Goal: Task Accomplishment & Management: Use online tool/utility

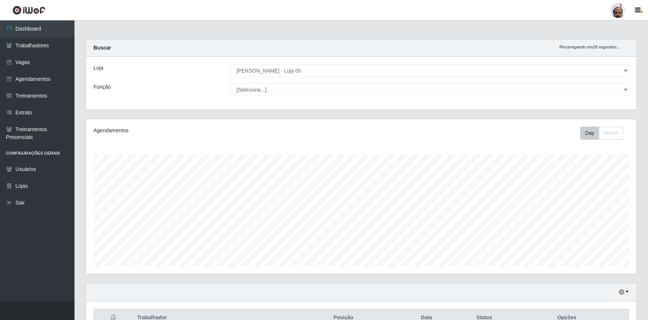
select select "252"
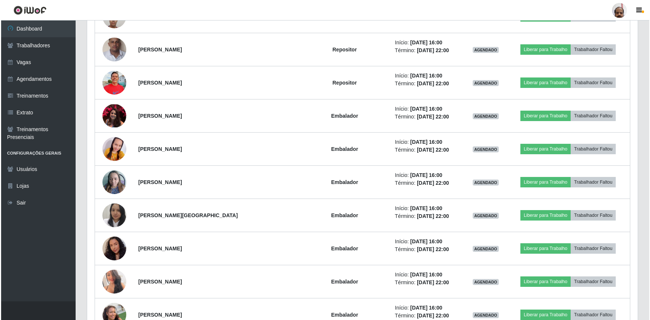
scroll to position [591, 0]
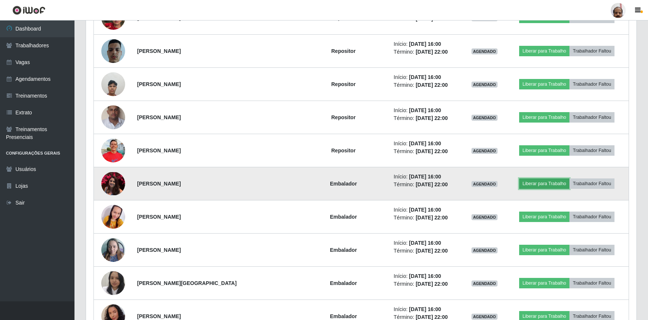
click at [546, 180] on button "Liberar para Trabalho" at bounding box center [544, 184] width 50 height 10
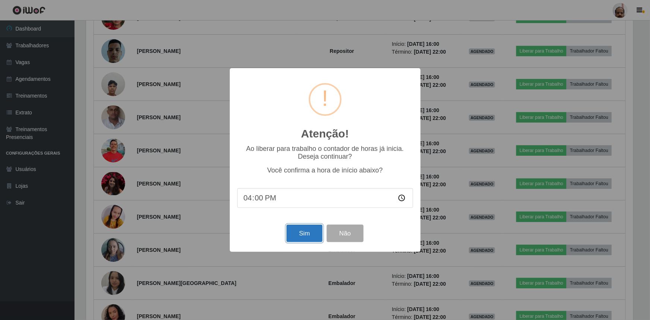
click at [299, 236] on button "Sim" at bounding box center [305, 234] width 36 height 18
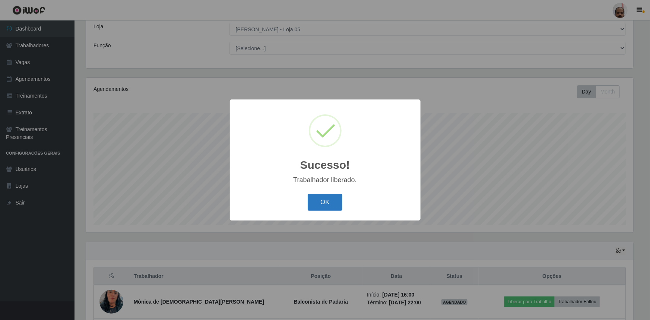
click at [332, 205] on button "OK" at bounding box center [325, 203] width 35 height 18
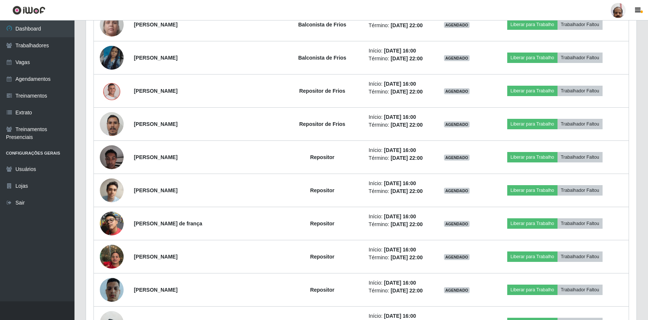
scroll to position [313, 0]
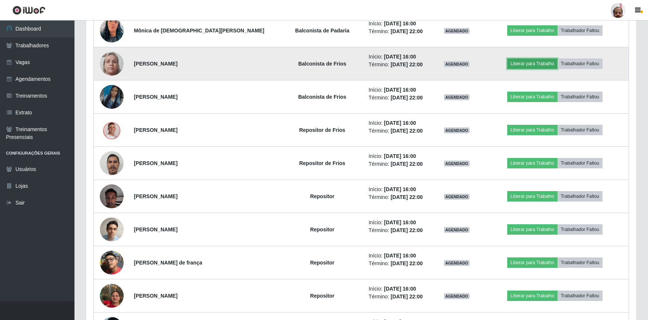
click at [524, 62] on button "Liberar para Trabalho" at bounding box center [533, 64] width 50 height 10
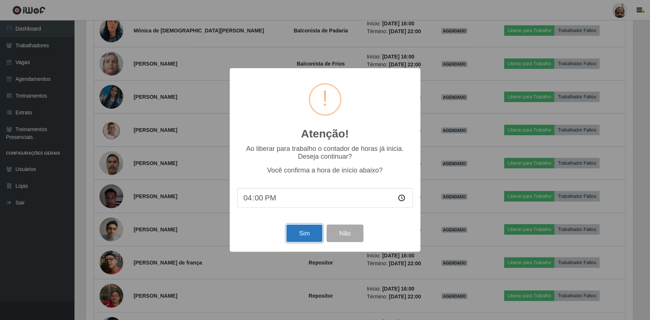
click at [298, 231] on button "Sim" at bounding box center [305, 234] width 36 height 18
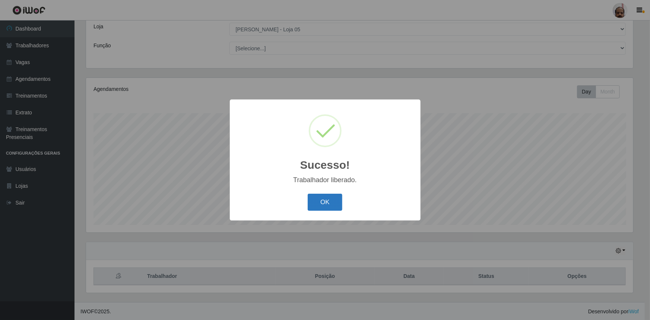
click at [328, 198] on button "OK" at bounding box center [325, 203] width 35 height 18
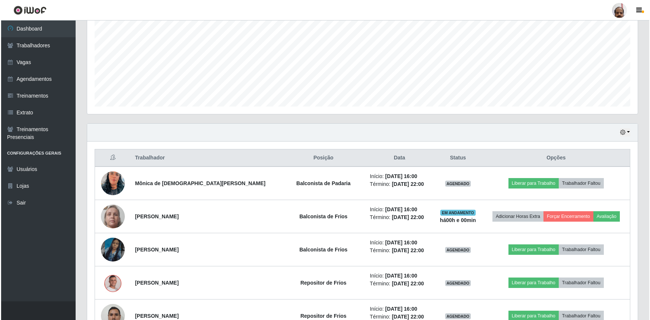
scroll to position [211, 0]
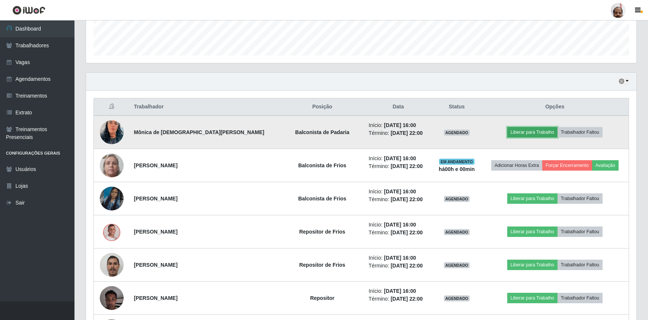
click at [525, 129] on button "Liberar para Trabalho" at bounding box center [533, 132] width 50 height 10
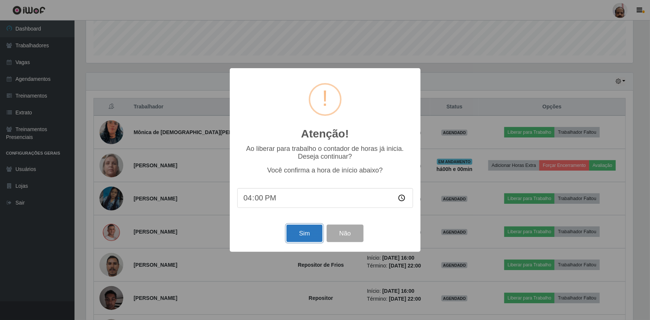
click at [307, 230] on button "Sim" at bounding box center [305, 234] width 36 height 18
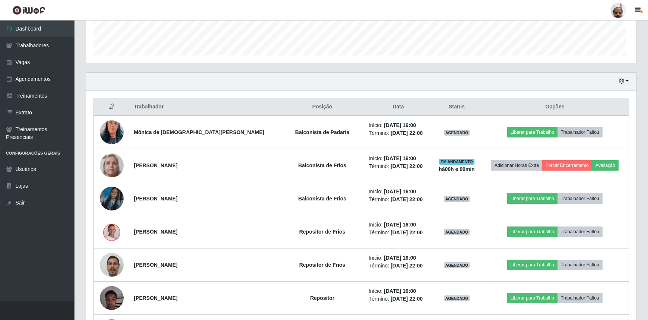
scroll to position [0, 0]
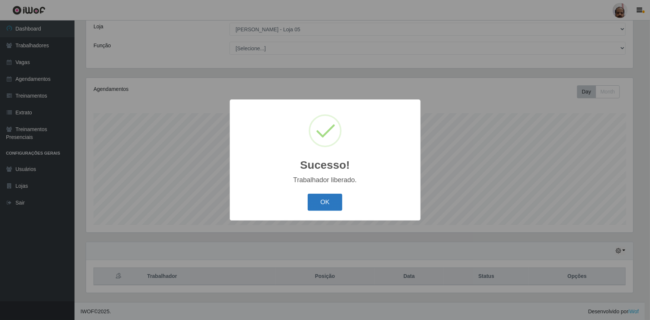
click at [320, 201] on button "OK" at bounding box center [325, 203] width 35 height 18
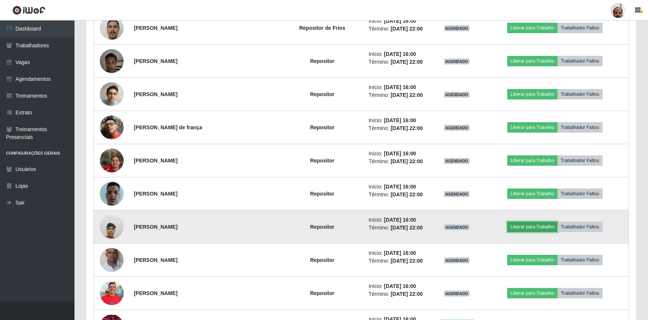
click at [520, 224] on button "Liberar para Trabalho" at bounding box center [533, 227] width 50 height 10
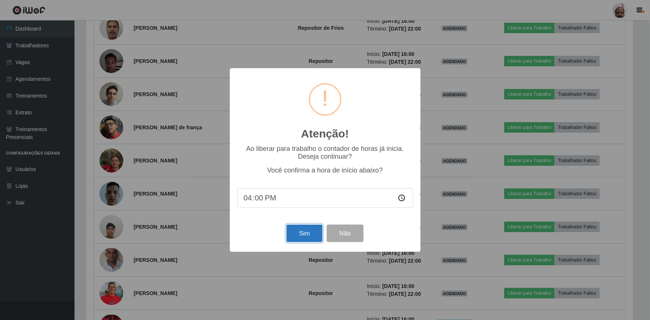
click at [305, 235] on button "Sim" at bounding box center [305, 234] width 36 height 18
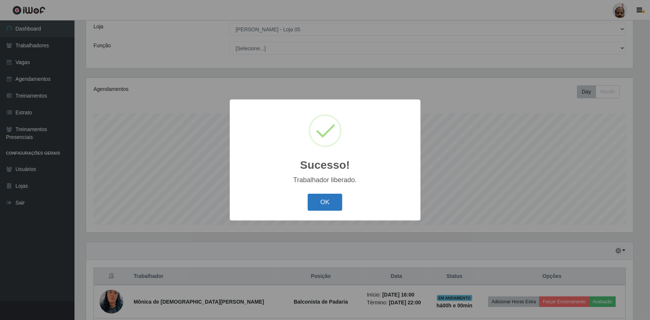
click at [330, 199] on button "OK" at bounding box center [325, 203] width 35 height 18
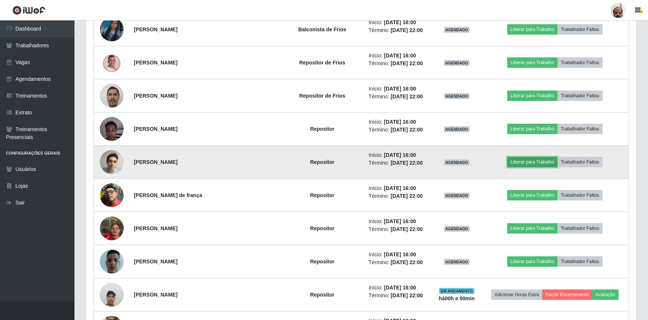
click at [514, 158] on button "Liberar para Trabalho" at bounding box center [533, 162] width 50 height 10
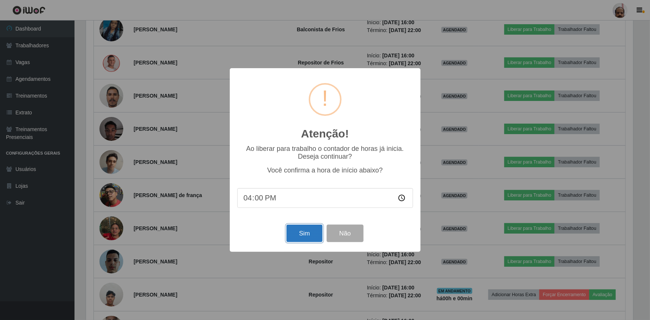
click at [292, 229] on button "Sim" at bounding box center [305, 234] width 36 height 18
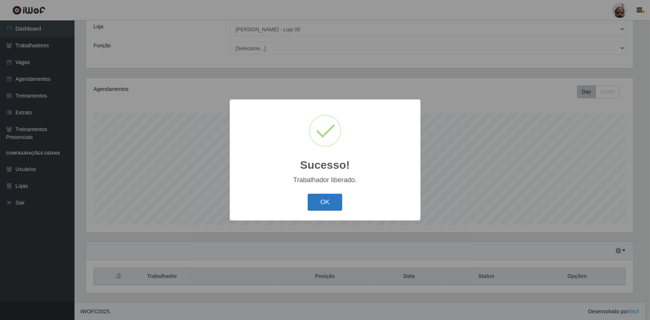
click at [331, 203] on button "OK" at bounding box center [325, 203] width 35 height 18
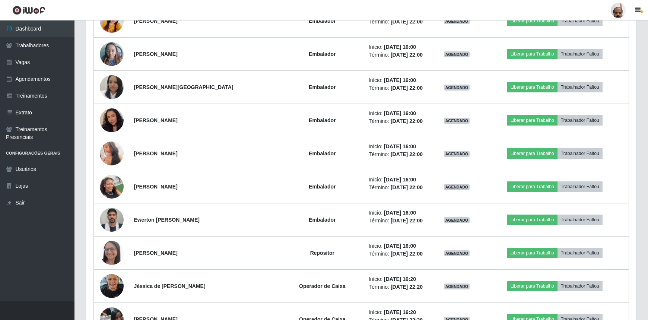
scroll to position [821, 0]
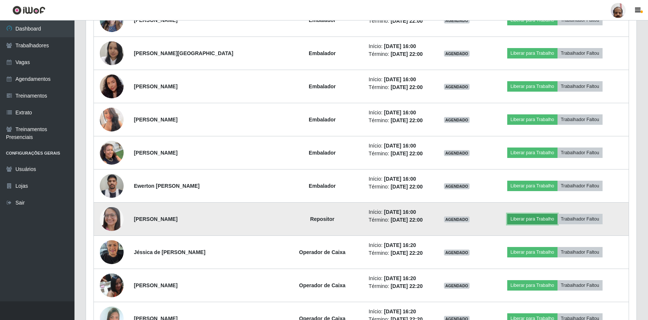
click at [534, 216] on button "Liberar para Trabalho" at bounding box center [533, 219] width 50 height 10
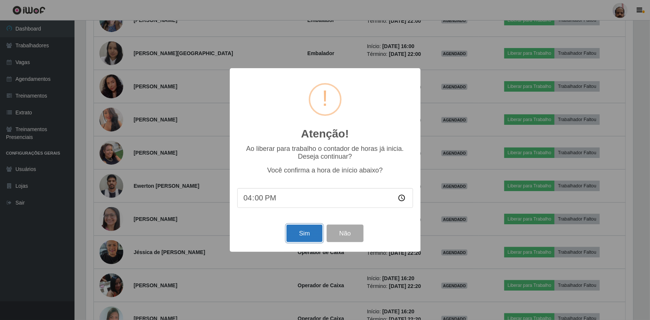
click at [306, 231] on button "Sim" at bounding box center [305, 234] width 36 height 18
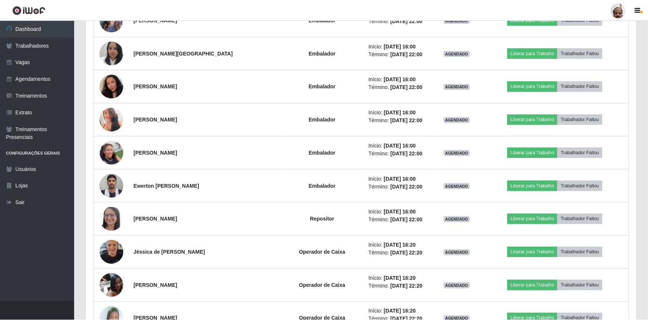
scroll to position [372513, 372116]
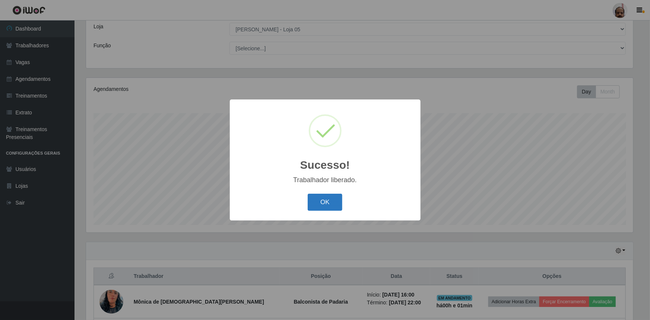
click at [324, 201] on button "OK" at bounding box center [325, 203] width 35 height 18
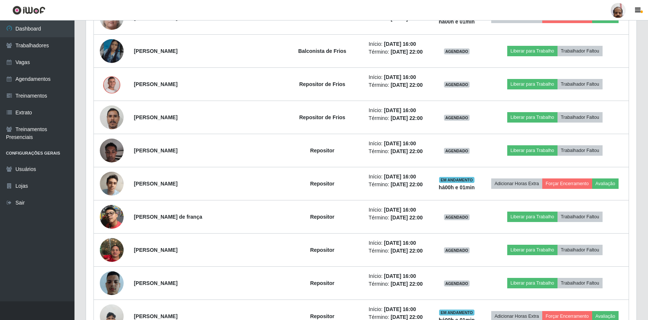
scroll to position [414, 0]
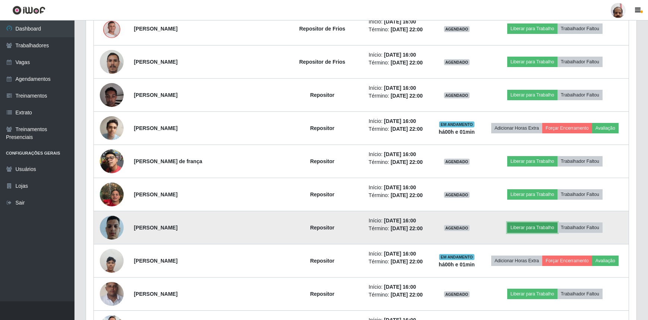
click at [538, 225] on button "Liberar para Trabalho" at bounding box center [533, 227] width 50 height 10
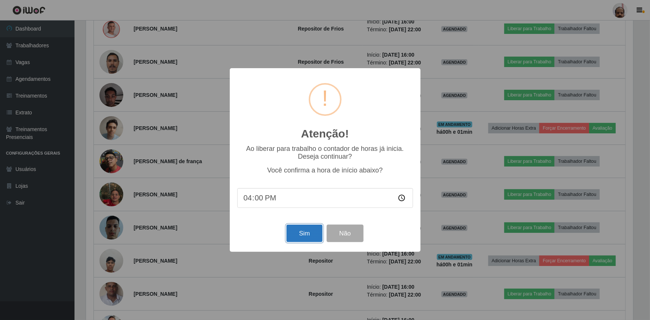
click at [290, 234] on button "Sim" at bounding box center [305, 234] width 36 height 18
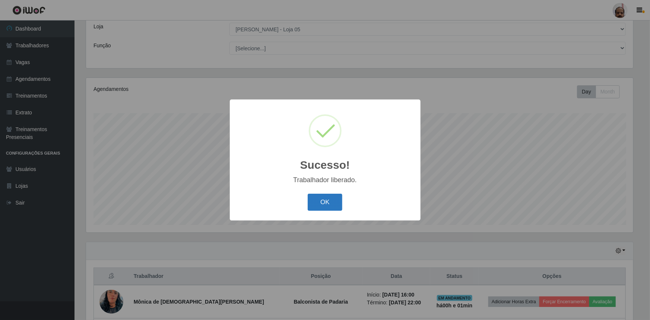
click at [326, 203] on button "OK" at bounding box center [325, 203] width 35 height 18
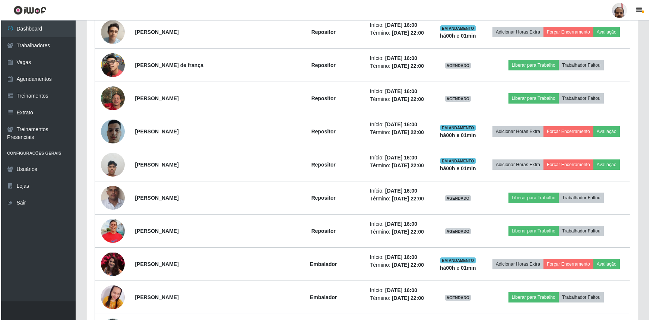
scroll to position [516, 0]
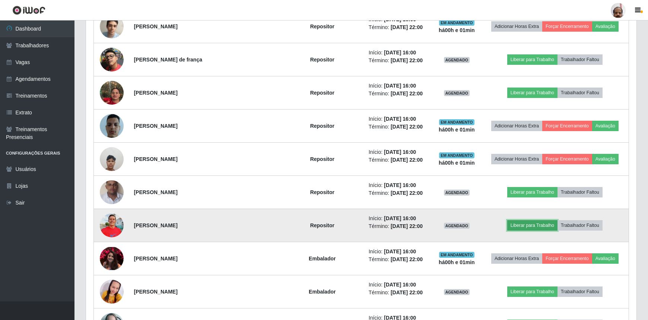
click at [524, 227] on button "Liberar para Trabalho" at bounding box center [533, 225] width 50 height 10
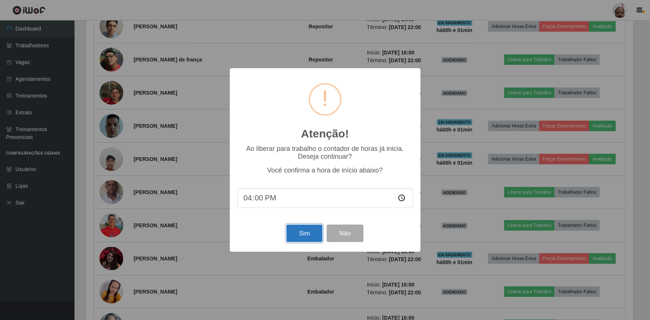
click at [294, 235] on button "Sim" at bounding box center [305, 234] width 36 height 18
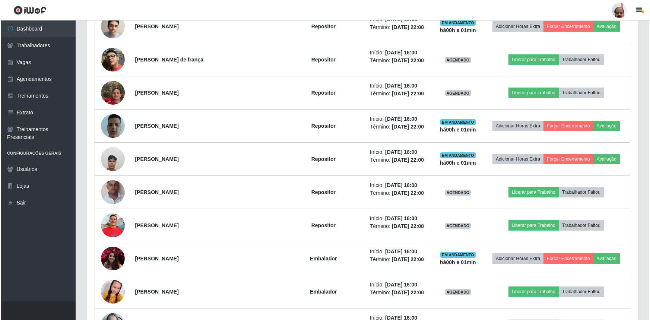
scroll to position [372513, 372119]
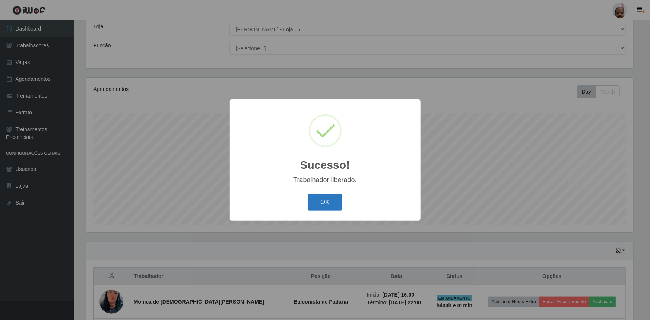
click at [323, 206] on button "OK" at bounding box center [325, 203] width 35 height 18
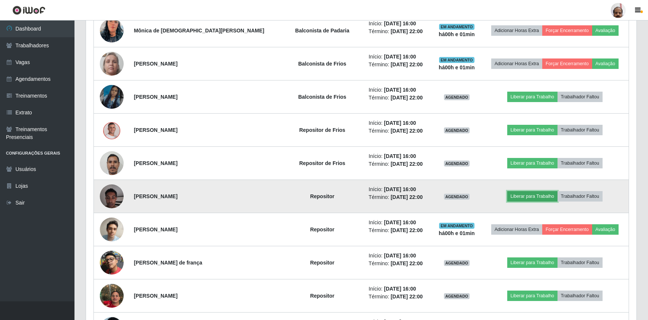
click at [525, 195] on button "Liberar para Trabalho" at bounding box center [533, 196] width 50 height 10
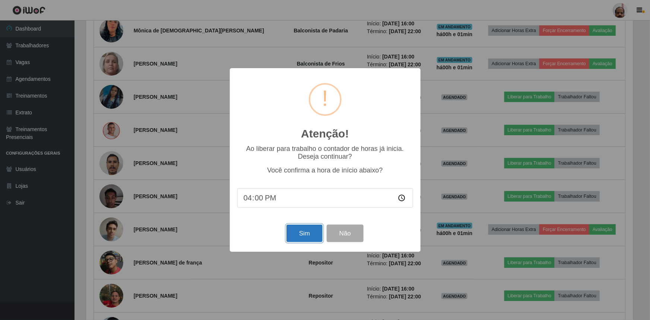
click at [309, 235] on button "Sim" at bounding box center [305, 234] width 36 height 18
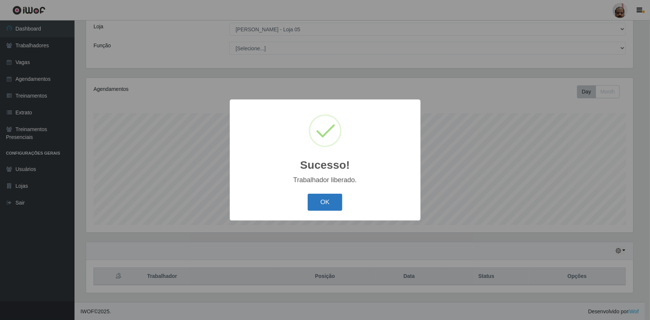
click at [312, 204] on button "OK" at bounding box center [325, 203] width 35 height 18
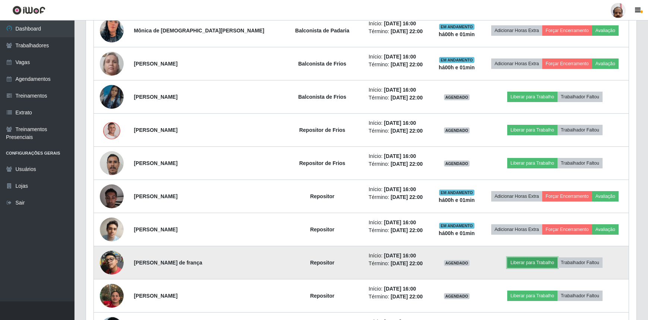
click at [517, 265] on button "Liberar para Trabalho" at bounding box center [533, 263] width 50 height 10
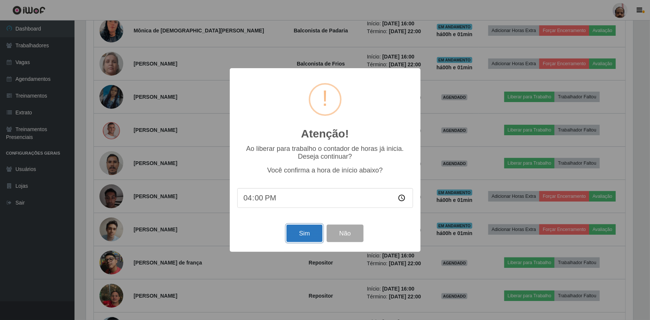
click at [304, 233] on button "Sim" at bounding box center [305, 234] width 36 height 18
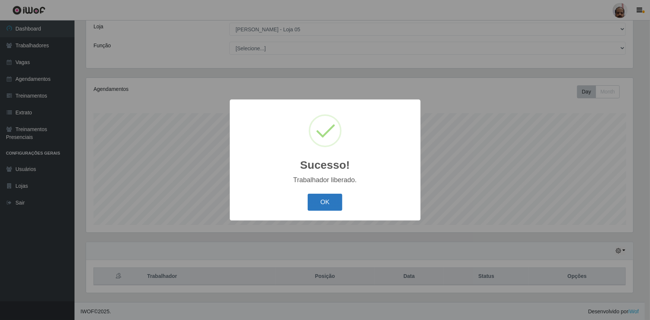
click at [331, 196] on button "OK" at bounding box center [325, 203] width 35 height 18
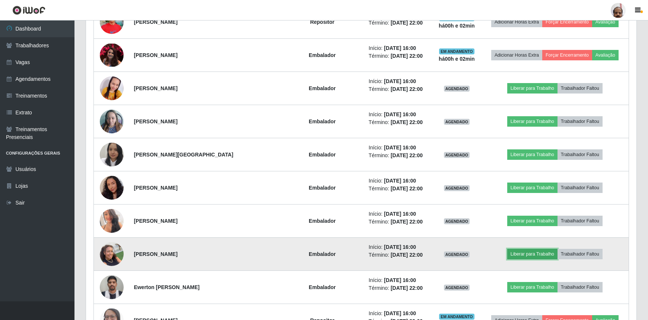
click at [540, 253] on button "Liberar para Trabalho" at bounding box center [533, 254] width 50 height 10
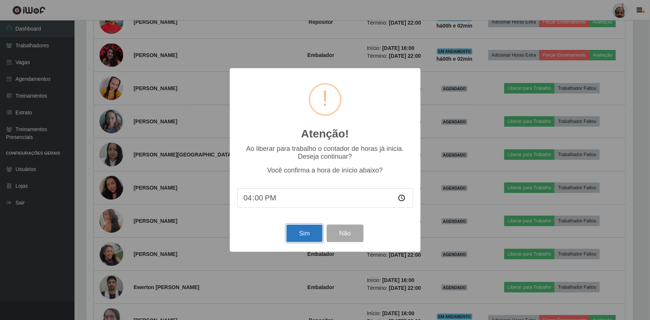
click at [301, 231] on button "Sim" at bounding box center [305, 234] width 36 height 18
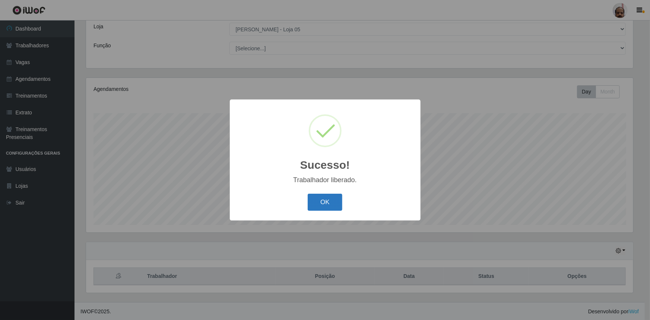
click at [329, 200] on button "OK" at bounding box center [325, 203] width 35 height 18
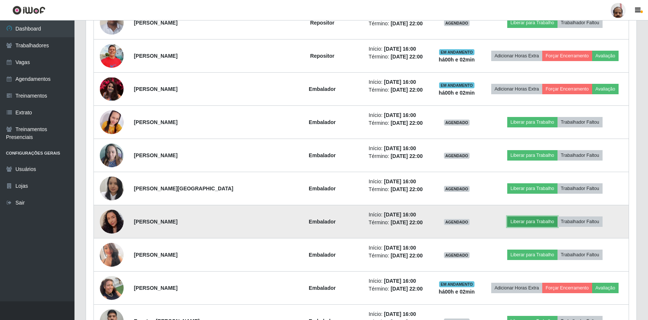
click at [522, 220] on button "Liberar para Trabalho" at bounding box center [533, 222] width 50 height 10
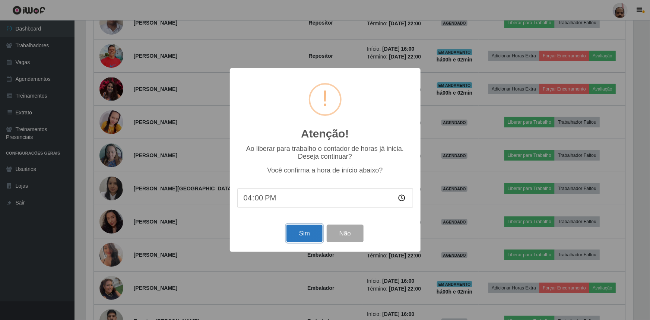
click at [308, 230] on button "Sim" at bounding box center [305, 234] width 36 height 18
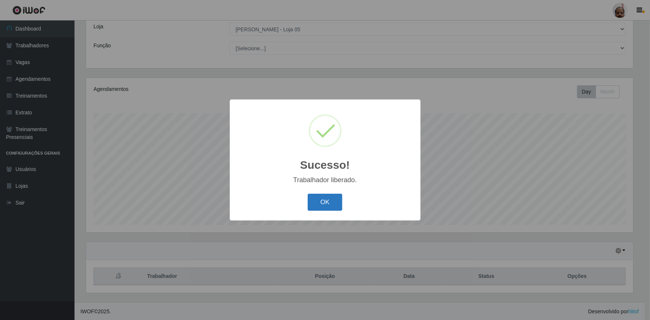
click at [325, 199] on button "OK" at bounding box center [325, 203] width 35 height 18
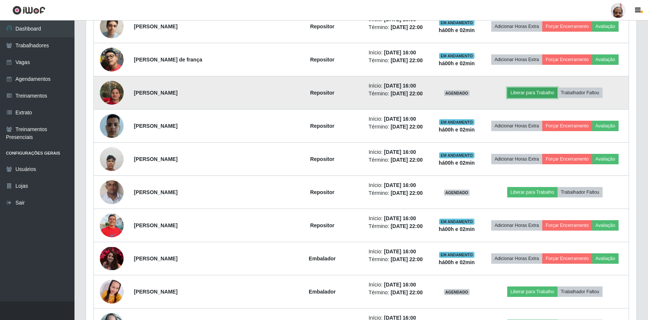
click at [519, 92] on button "Liberar para Trabalho" at bounding box center [533, 93] width 50 height 10
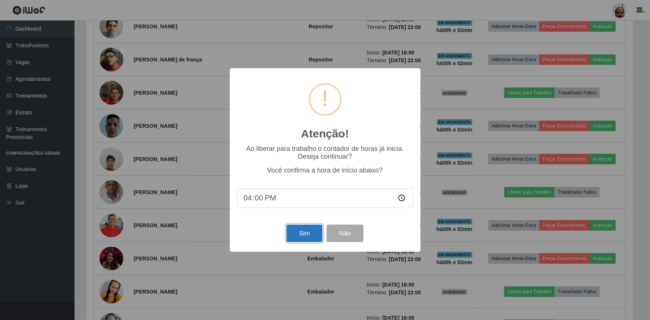
click at [302, 235] on button "Sim" at bounding box center [305, 234] width 36 height 18
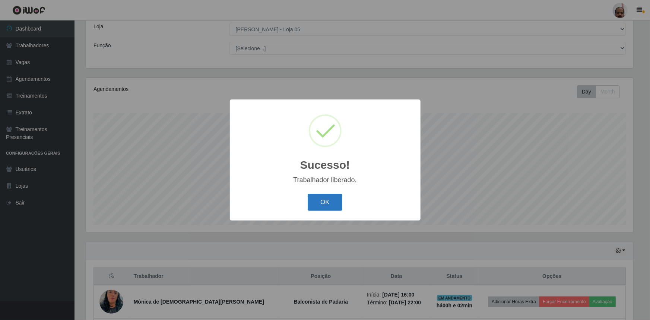
click at [319, 202] on button "OK" at bounding box center [325, 203] width 35 height 18
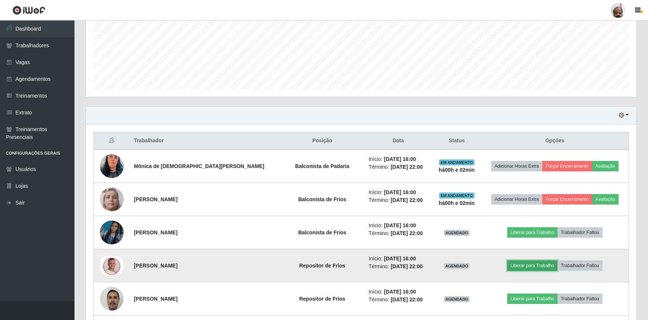
click at [528, 263] on button "Liberar para Trabalho" at bounding box center [533, 265] width 50 height 10
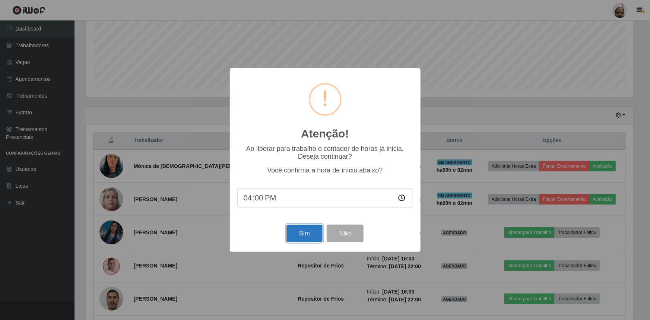
click at [303, 231] on button "Sim" at bounding box center [305, 234] width 36 height 18
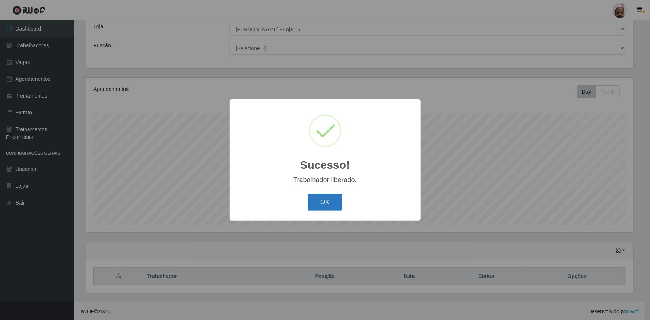
click at [313, 201] on button "OK" at bounding box center [325, 203] width 35 height 18
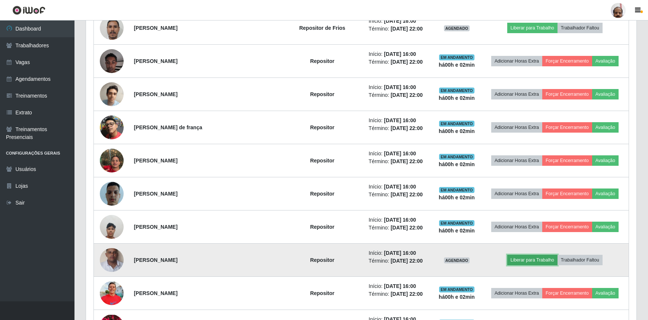
click at [537, 261] on button "Liberar para Trabalho" at bounding box center [533, 260] width 50 height 10
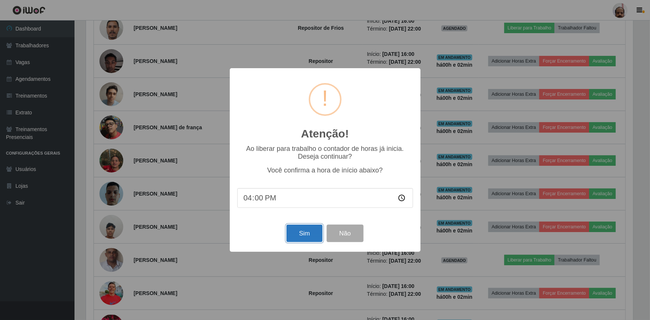
click at [302, 229] on button "Sim" at bounding box center [305, 234] width 36 height 18
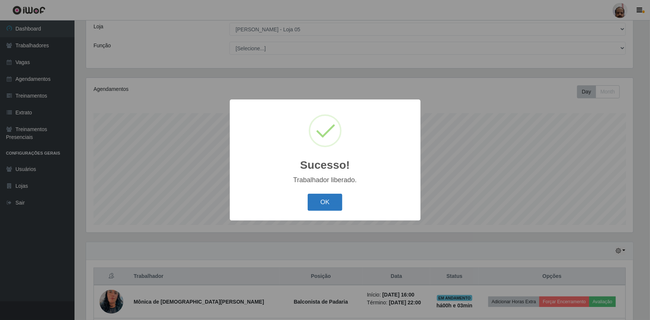
click at [325, 203] on button "OK" at bounding box center [325, 203] width 35 height 18
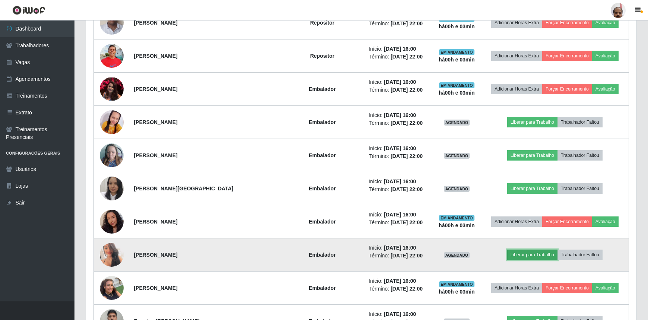
click at [522, 252] on button "Liberar para Trabalho" at bounding box center [533, 255] width 50 height 10
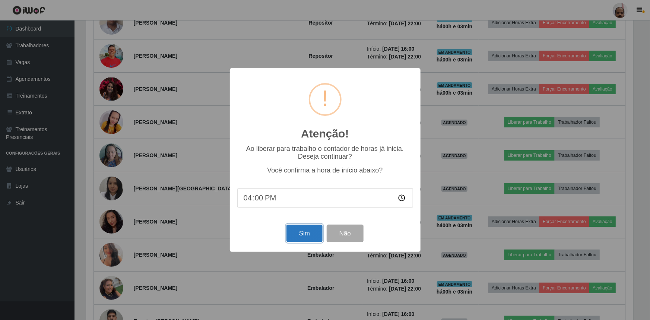
click at [298, 232] on button "Sim" at bounding box center [305, 234] width 36 height 18
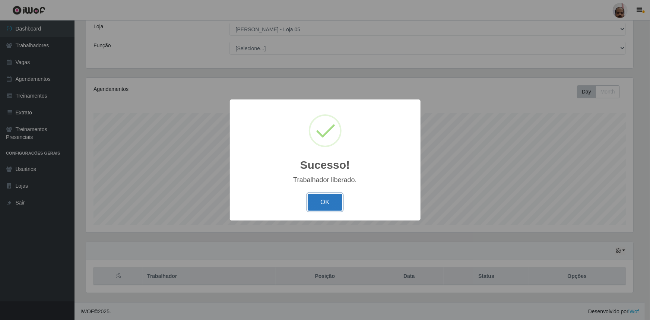
click at [326, 202] on button "OK" at bounding box center [325, 203] width 35 height 18
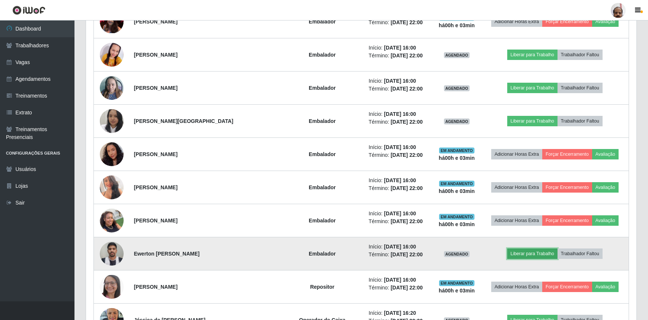
click at [518, 253] on button "Liberar para Trabalho" at bounding box center [533, 254] width 50 height 10
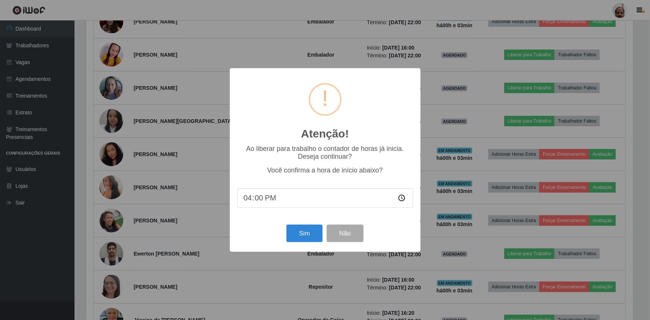
click at [304, 225] on div "Sim Não" at bounding box center [325, 233] width 176 height 21
click at [307, 230] on button "Sim" at bounding box center [305, 234] width 36 height 18
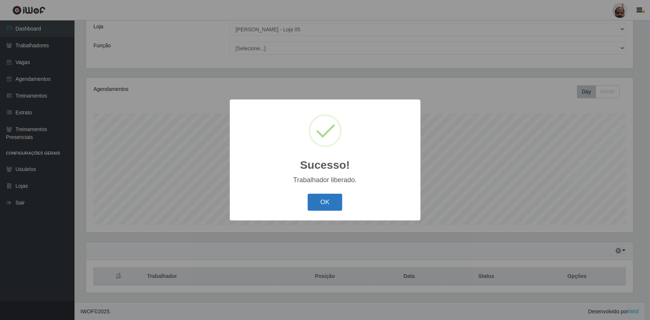
click at [329, 201] on button "OK" at bounding box center [325, 203] width 35 height 18
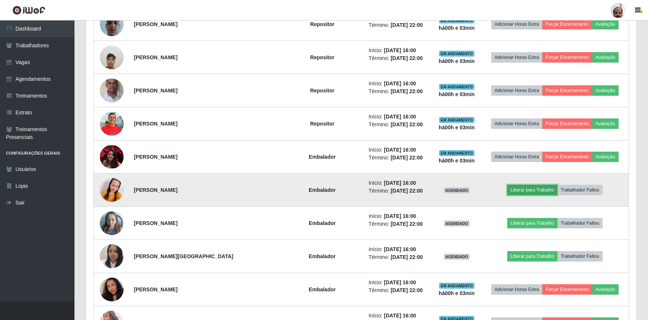
click at [520, 189] on button "Liberar para Trabalho" at bounding box center [533, 190] width 50 height 10
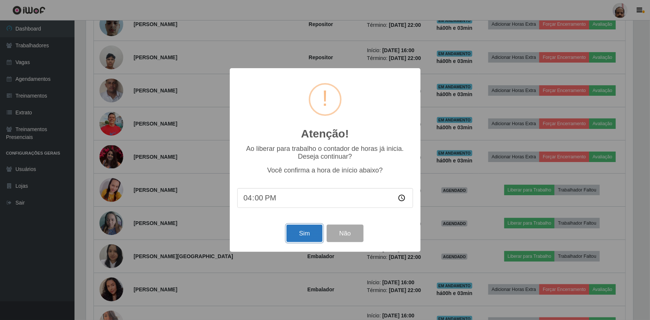
click at [309, 230] on button "Sim" at bounding box center [305, 234] width 36 height 18
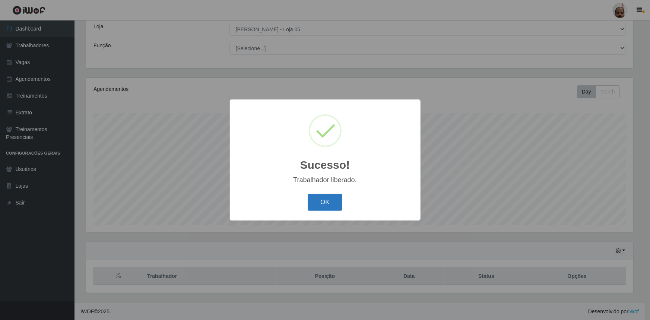
click at [315, 200] on button "OK" at bounding box center [325, 203] width 35 height 18
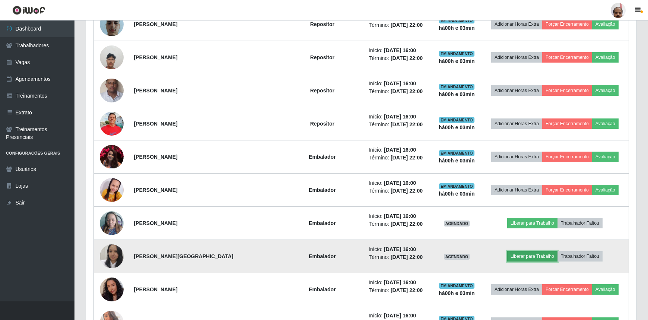
click at [534, 252] on button "Liberar para Trabalho" at bounding box center [533, 256] width 50 height 10
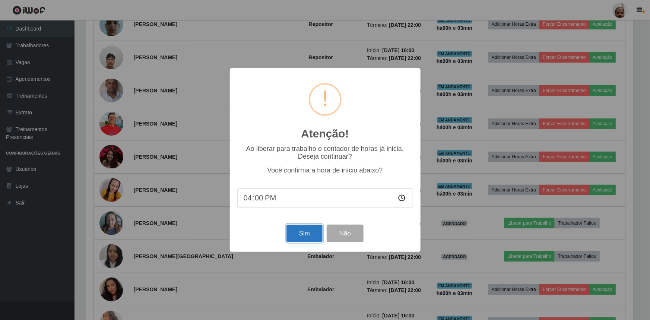
click at [302, 230] on button "Sim" at bounding box center [305, 234] width 36 height 18
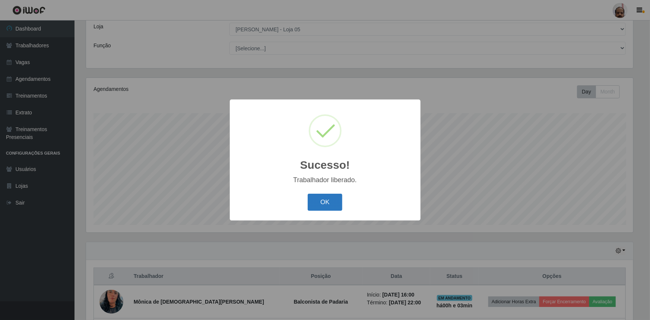
click at [323, 203] on button "OK" at bounding box center [325, 203] width 35 height 18
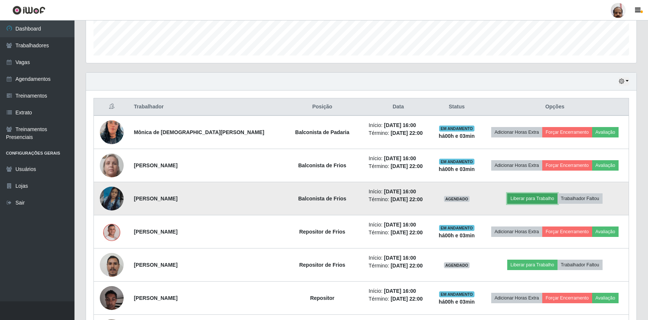
click at [515, 199] on button "Liberar para Trabalho" at bounding box center [533, 198] width 50 height 10
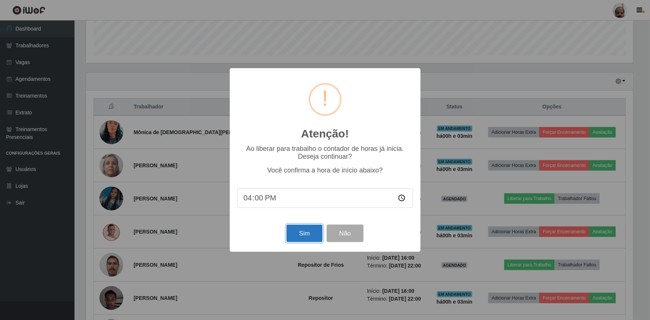
click at [310, 230] on button "Sim" at bounding box center [305, 234] width 36 height 18
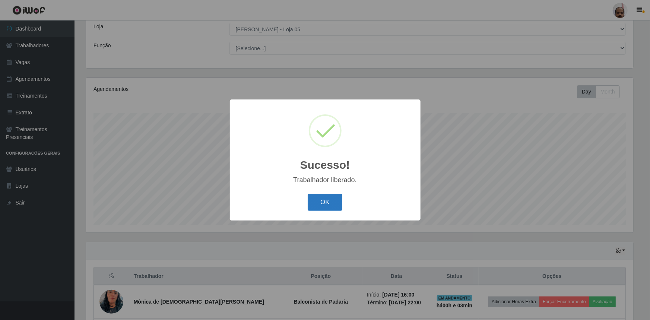
click at [326, 206] on button "OK" at bounding box center [325, 203] width 35 height 18
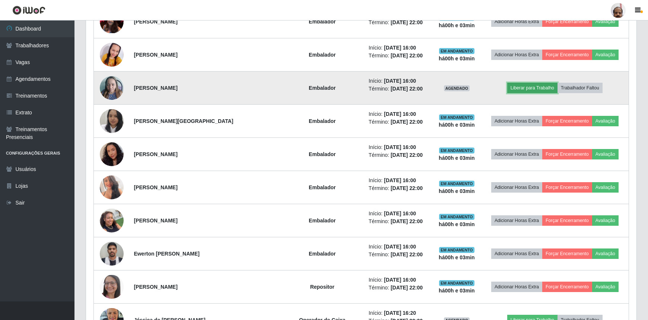
click at [545, 89] on button "Liberar para Trabalho" at bounding box center [533, 88] width 50 height 10
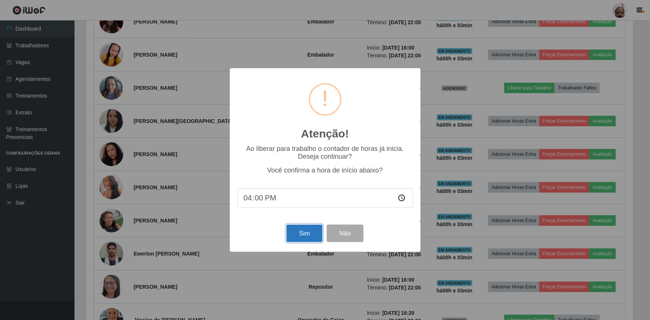
click at [301, 237] on button "Sim" at bounding box center [305, 234] width 36 height 18
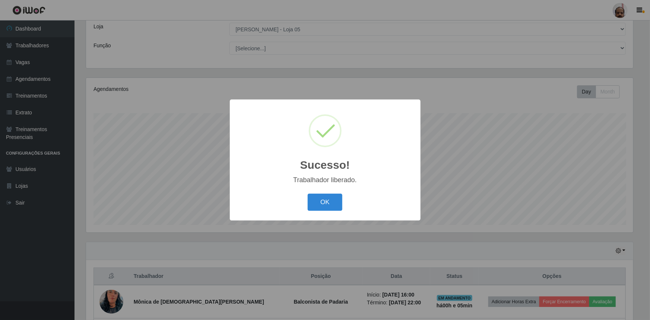
drag, startPoint x: 336, startPoint y: 198, endPoint x: 336, endPoint y: 203, distance: 5.2
click at [337, 201] on button "OK" at bounding box center [325, 203] width 35 height 18
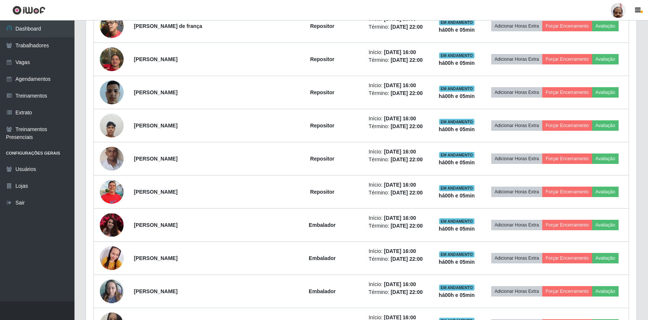
scroll to position [550, 0]
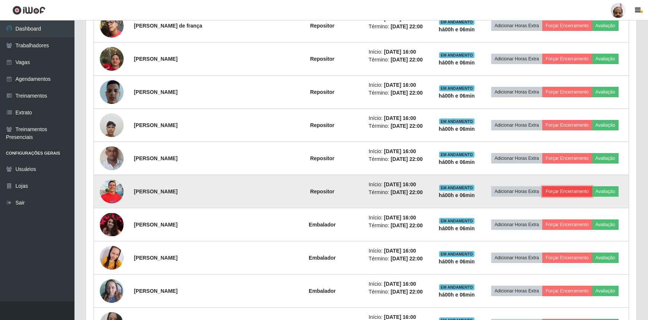
click at [563, 192] on button "Forçar Encerramento" at bounding box center [568, 191] width 50 height 10
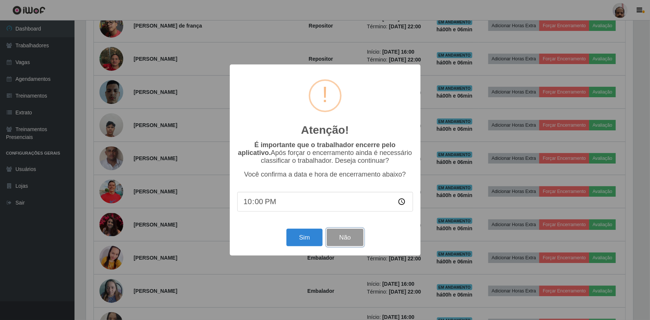
click at [346, 240] on button "Não" at bounding box center [345, 238] width 37 height 18
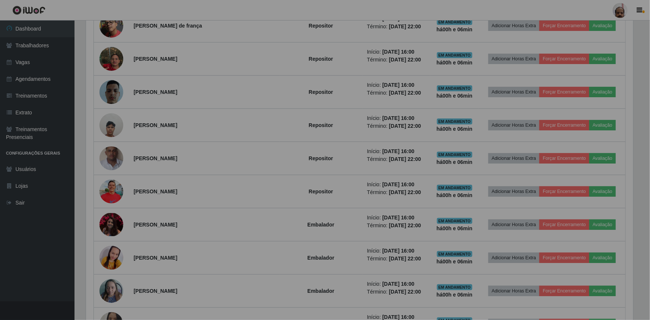
scroll to position [155, 551]
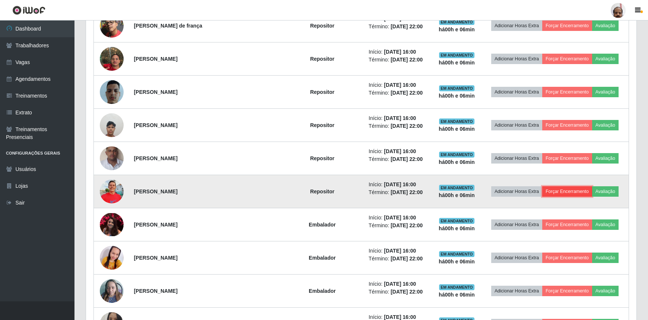
click at [554, 191] on button "Forçar Encerramento" at bounding box center [568, 191] width 50 height 10
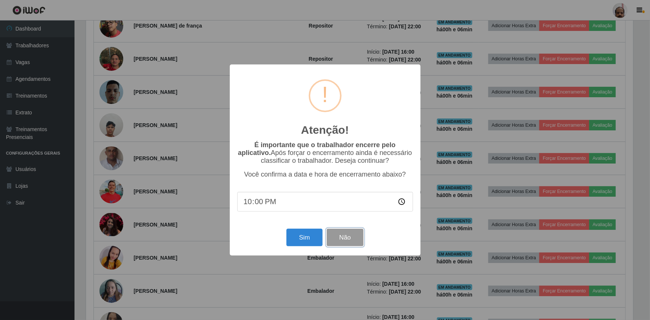
click at [341, 238] on button "Não" at bounding box center [345, 238] width 37 height 18
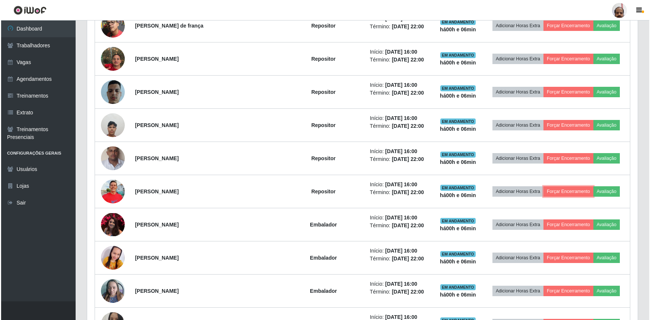
scroll to position [584, 0]
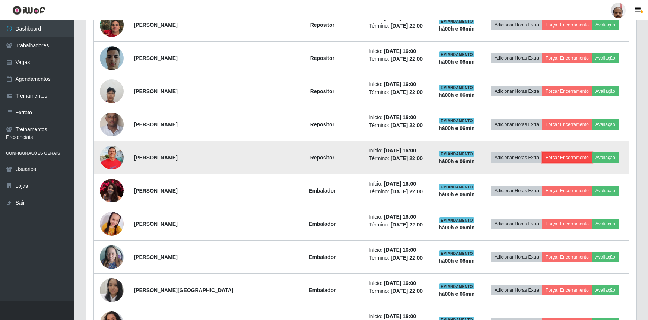
click at [554, 158] on button "Forçar Encerramento" at bounding box center [568, 157] width 50 height 10
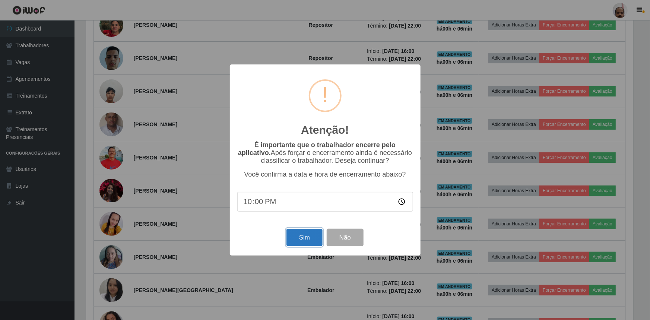
click at [303, 243] on button "Sim" at bounding box center [305, 238] width 36 height 18
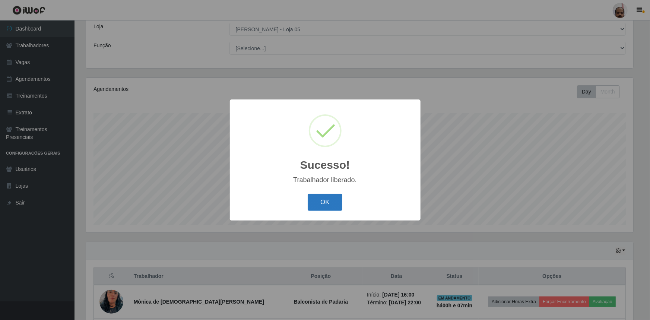
drag, startPoint x: 320, startPoint y: 207, endPoint x: 331, endPoint y: 205, distance: 11.0
click at [326, 206] on button "OK" at bounding box center [325, 203] width 35 height 18
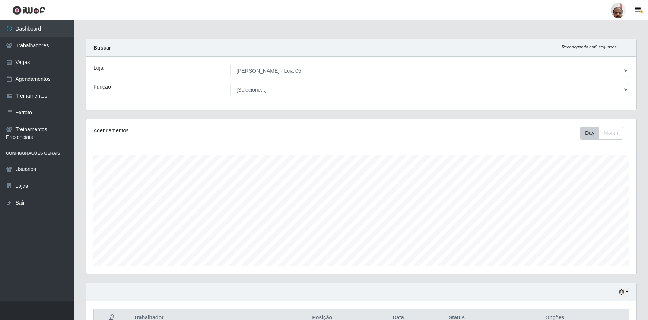
scroll to position [0, 0]
click at [35, 28] on link "Dashboard" at bounding box center [37, 28] width 75 height 17
click at [37, 45] on link "Trabalhadores" at bounding box center [37, 45] width 75 height 17
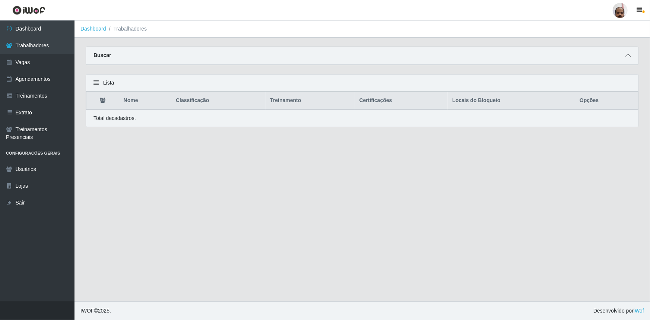
click at [626, 58] on icon at bounding box center [628, 55] width 5 height 5
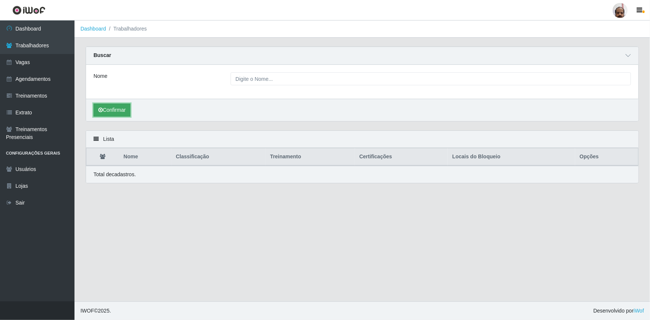
click at [112, 111] on button "Confirmar" at bounding box center [112, 110] width 37 height 13
click at [24, 64] on link "Vagas" at bounding box center [37, 62] width 75 height 17
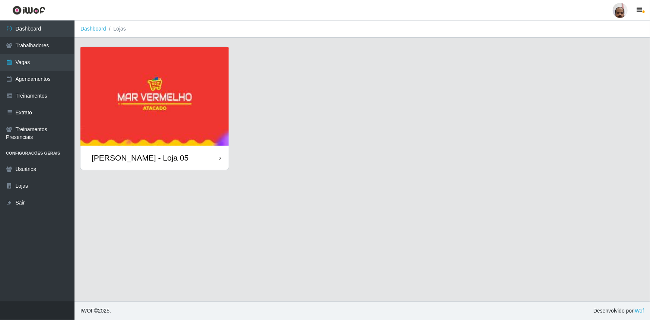
click at [142, 145] on img at bounding box center [154, 96] width 148 height 99
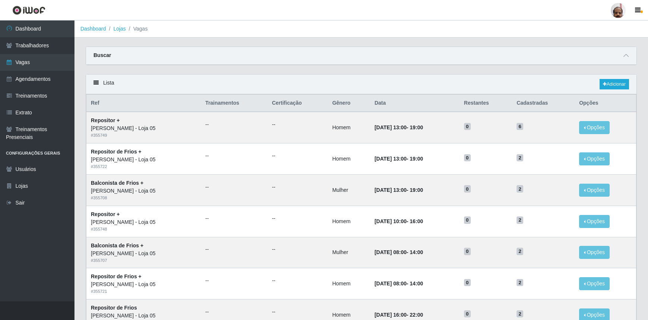
click at [111, 57] on div "Buscar" at bounding box center [361, 56] width 551 height 18
click at [100, 56] on strong "Buscar" at bounding box center [103, 55] width 18 height 6
click at [625, 54] on icon at bounding box center [626, 55] width 5 height 5
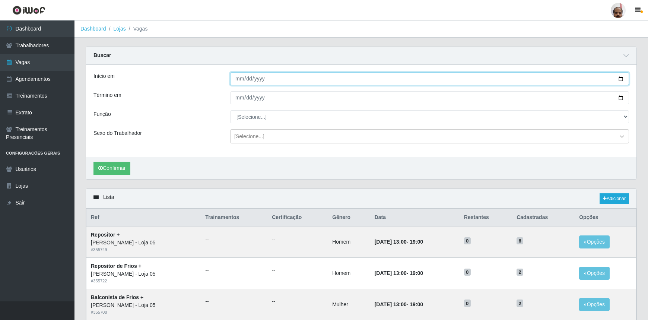
click at [262, 78] on input "Início em" at bounding box center [429, 78] width 399 height 13
click at [262, 79] on input "Início em" at bounding box center [429, 78] width 399 height 13
click at [622, 76] on input "Início em" at bounding box center [429, 78] width 399 height 13
type input "[DATE]"
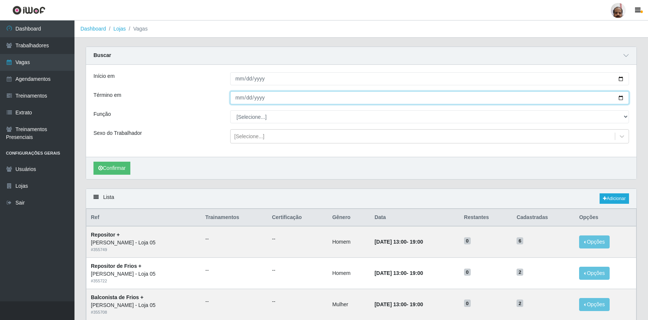
click at [622, 97] on input "Término em" at bounding box center [429, 97] width 399 height 13
drag, startPoint x: 622, startPoint y: 97, endPoint x: 616, endPoint y: 96, distance: 6.7
click at [622, 97] on input "Término em" at bounding box center [429, 97] width 399 height 13
type input "[DATE]"
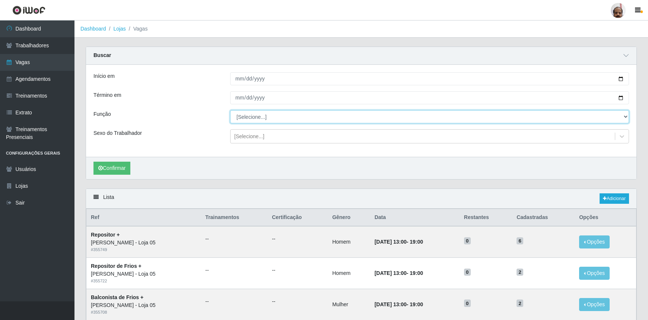
click at [262, 116] on select "[Selecione...] ASG ASG + ASG ++ Auxiliar de Depósito Auxiliar de Depósito + Aux…" at bounding box center [429, 116] width 399 height 13
select select "24"
click at [230, 110] on select "[Selecione...] ASG ASG + ASG ++ Auxiliar de Depósito Auxiliar de Depósito + Aux…" at bounding box center [429, 116] width 399 height 13
click at [247, 135] on div "[Selecione...]" at bounding box center [249, 137] width 30 height 8
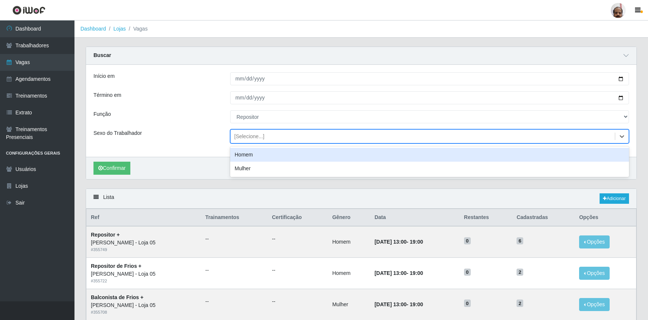
click at [243, 156] on div "Homem" at bounding box center [429, 155] width 399 height 14
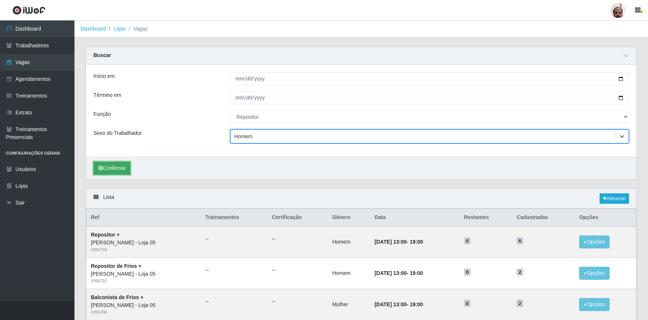
click at [121, 170] on button "Confirmar" at bounding box center [112, 168] width 37 height 13
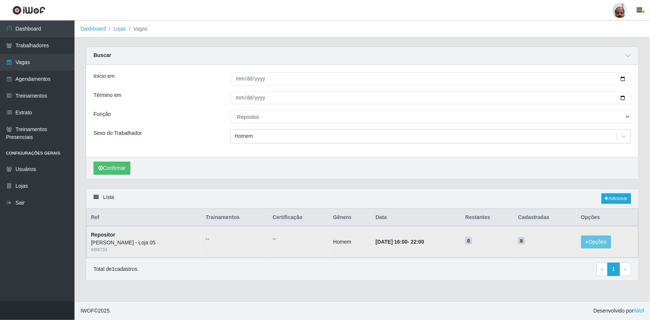
click at [115, 236] on td "Repositor Mar Vermelho - Loja 05 # 355723" at bounding box center [143, 241] width 115 height 31
click at [613, 198] on link "Adicionar" at bounding box center [616, 198] width 29 height 10
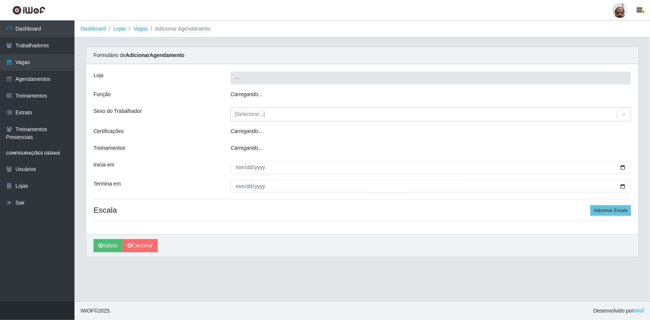
type input "[PERSON_NAME] - Loja 05"
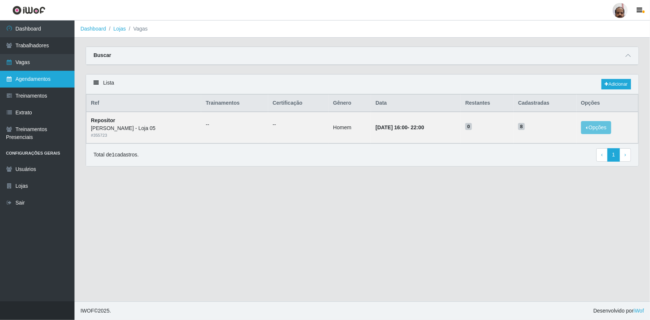
click at [30, 75] on link "Agendamentos" at bounding box center [37, 79] width 75 height 17
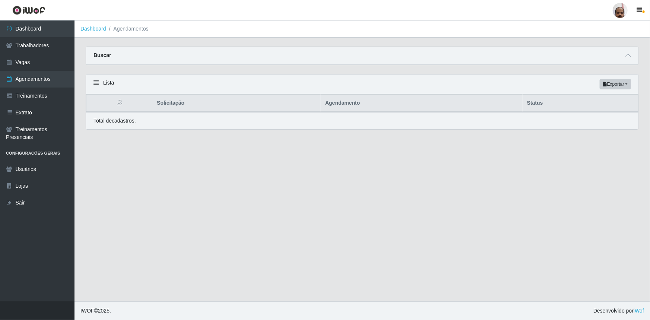
click at [625, 51] on div at bounding box center [628, 55] width 9 height 9
click at [630, 56] on icon at bounding box center [628, 55] width 5 height 5
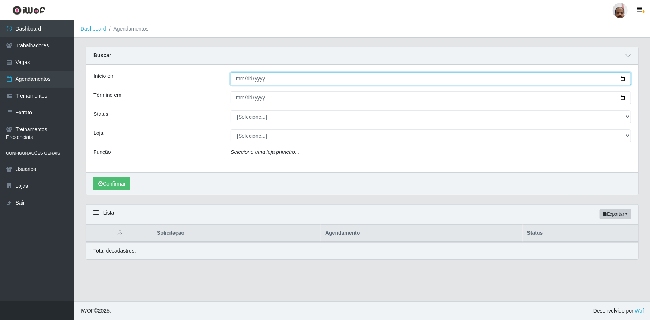
drag, startPoint x: 623, startPoint y: 78, endPoint x: 603, endPoint y: 76, distance: 20.3
click at [623, 78] on input "Início em" at bounding box center [431, 78] width 401 height 13
type input "[DATE]"
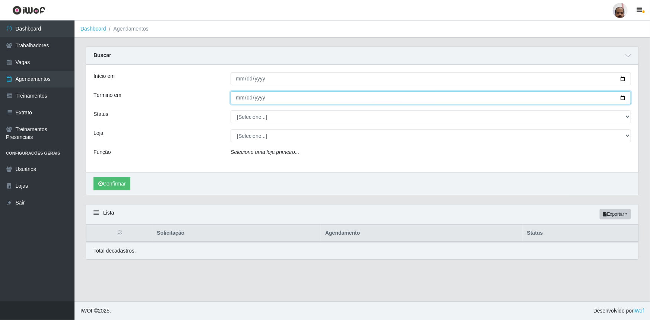
drag, startPoint x: 622, startPoint y: 97, endPoint x: 611, endPoint y: 97, distance: 10.8
click at [622, 97] on input "Término em" at bounding box center [431, 97] width 401 height 13
type input "[DATE]"
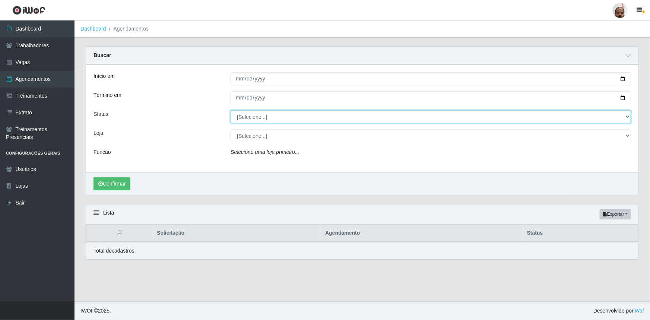
click at [623, 115] on select "[Selecione...] AGENDADO AGUARDANDO LIBERAR EM ANDAMENTO EM REVISÃO FINALIZADO C…" at bounding box center [431, 116] width 401 height 13
select select "FINALIZADO"
click at [231, 110] on select "[Selecione...] AGENDADO AGUARDANDO LIBERAR EM ANDAMENTO EM REVISÃO FINALIZADO C…" at bounding box center [431, 116] width 401 height 13
drag, startPoint x: 277, startPoint y: 133, endPoint x: 274, endPoint y: 136, distance: 4.0
click at [277, 133] on select "[Selecione...] Mar Vermelho - Loja 05" at bounding box center [431, 135] width 401 height 13
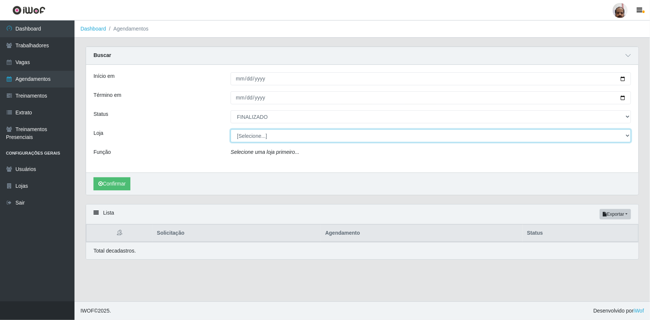
select select "252"
click at [231, 129] on select "[Selecione...] Mar Vermelho - Loja 05" at bounding box center [431, 135] width 401 height 13
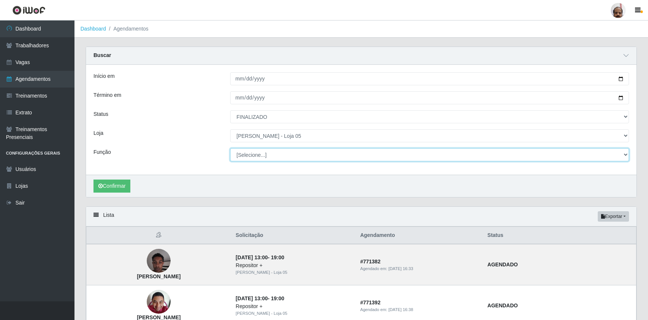
click at [272, 156] on select "[Selecione...] ASG ASG + ASG ++ Auxiliar de Depósito Auxiliar de Depósito + Aux…" at bounding box center [429, 154] width 399 height 13
select select "24"
click at [230, 148] on select "[Selecione...] ASG ASG + ASG ++ Auxiliar de Depósito Auxiliar de Depósito + Aux…" at bounding box center [429, 154] width 399 height 13
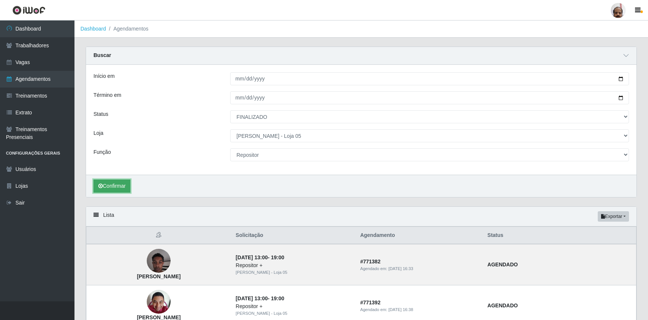
click at [118, 186] on button "Confirmar" at bounding box center [112, 186] width 37 height 13
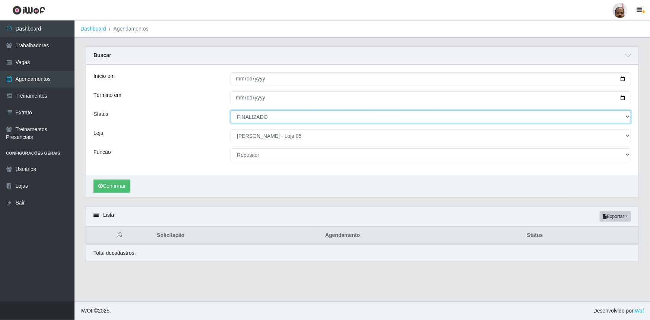
click at [627, 116] on select "[Selecione...] AGENDADO AGUARDANDO LIBERAR EM ANDAMENTO EM REVISÃO FINALIZADO C…" at bounding box center [431, 116] width 401 height 13
click at [231, 110] on select "[Selecione...] AGENDADO AGUARDANDO LIBERAR EM ANDAMENTO EM REVISÃO FINALIZADO C…" at bounding box center [431, 116] width 401 height 13
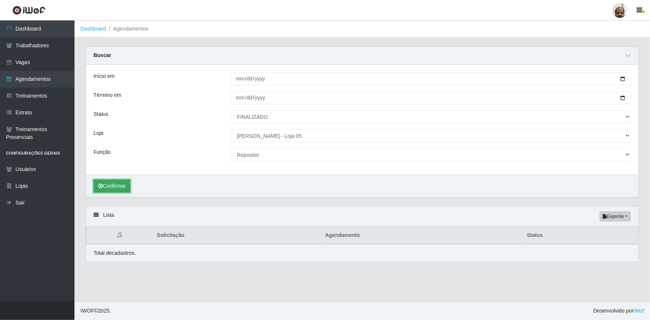
click at [117, 186] on button "Confirmar" at bounding box center [112, 186] width 37 height 13
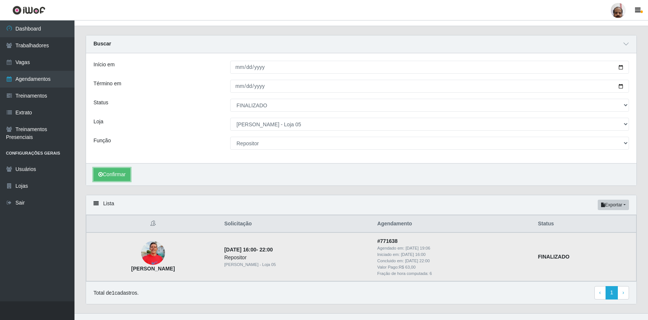
scroll to position [23, 0]
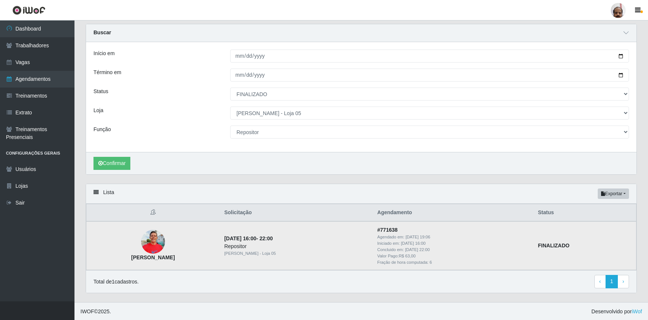
click at [155, 240] on img at bounding box center [153, 242] width 24 height 32
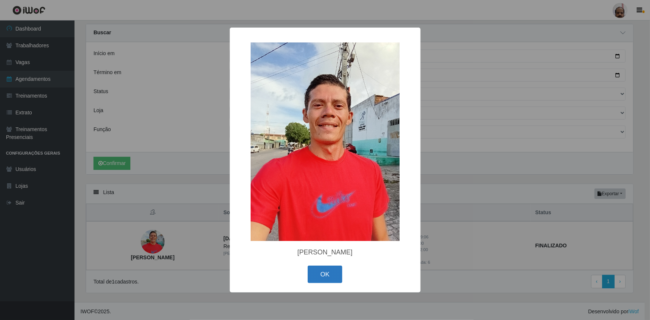
click at [323, 274] on button "OK" at bounding box center [325, 275] width 35 height 18
